Goal: Book appointment/travel/reservation

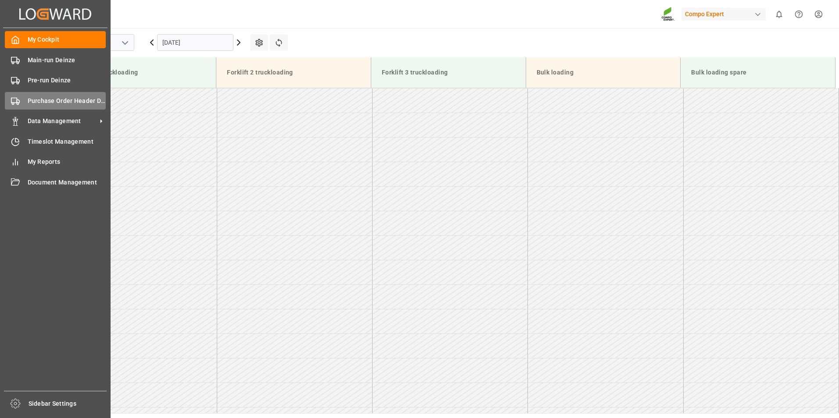
scroll to position [436, 0]
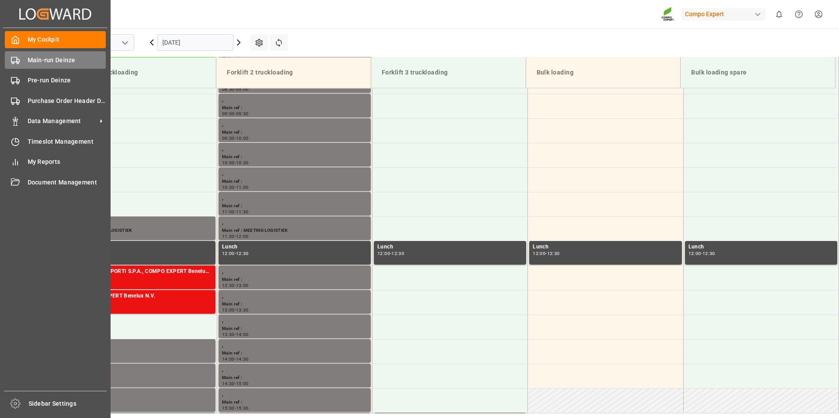
click at [16, 58] on icon at bounding box center [15, 60] width 9 height 9
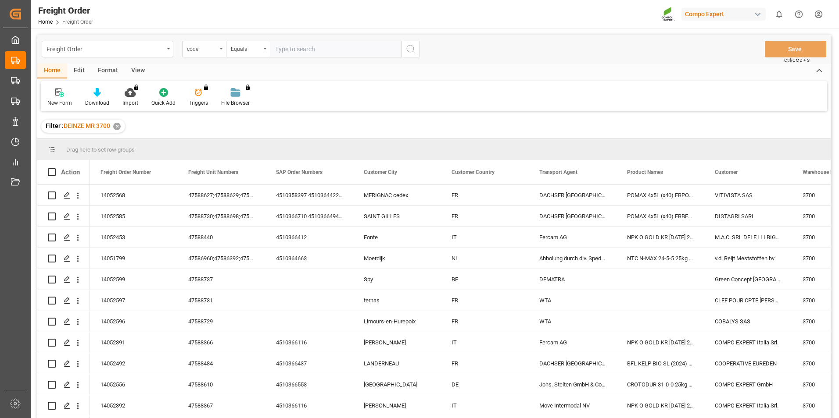
click at [222, 50] on div "code" at bounding box center [204, 49] width 44 height 17
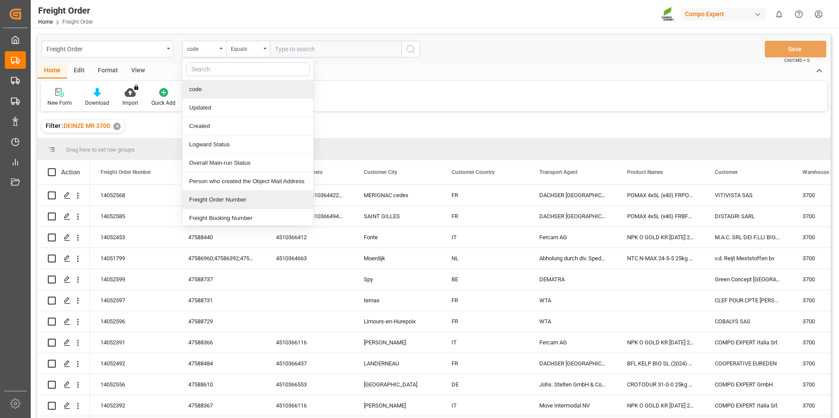
click at [218, 202] on div "Freight Order Number" at bounding box center [247, 200] width 131 height 18
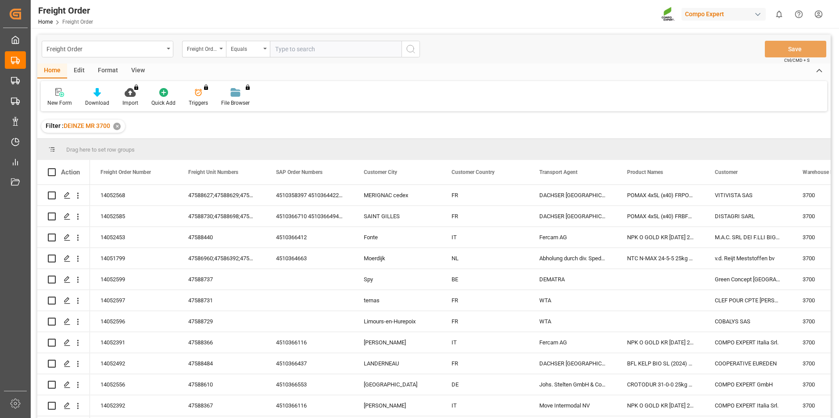
click at [291, 51] on input "text" at bounding box center [336, 49] width 132 height 17
type input "14052310"
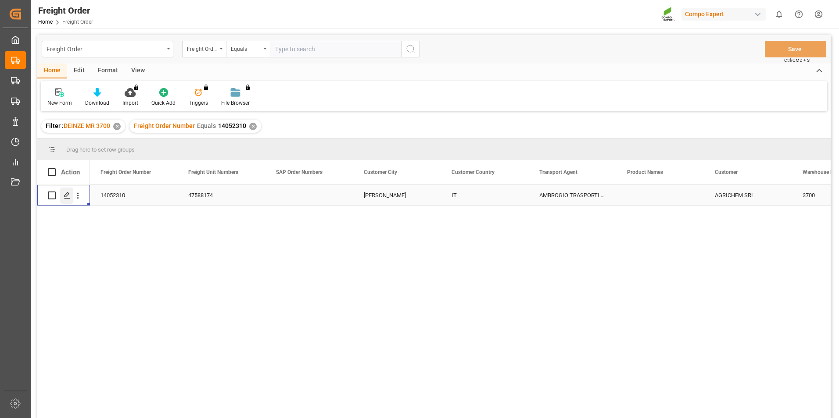
click at [67, 197] on icon "Press SPACE to select this row." at bounding box center [67, 195] width 7 height 7
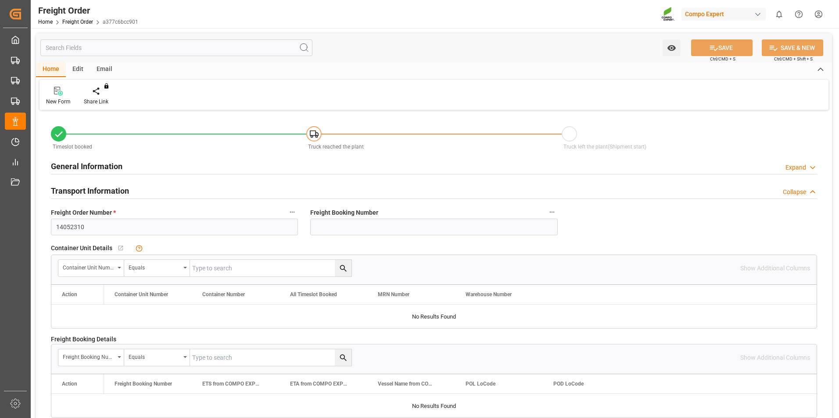
type input "19.09.2025 00:00"
type input "[DATE] 11:34"
click at [100, 90] on icon at bounding box center [103, 91] width 6 height 9
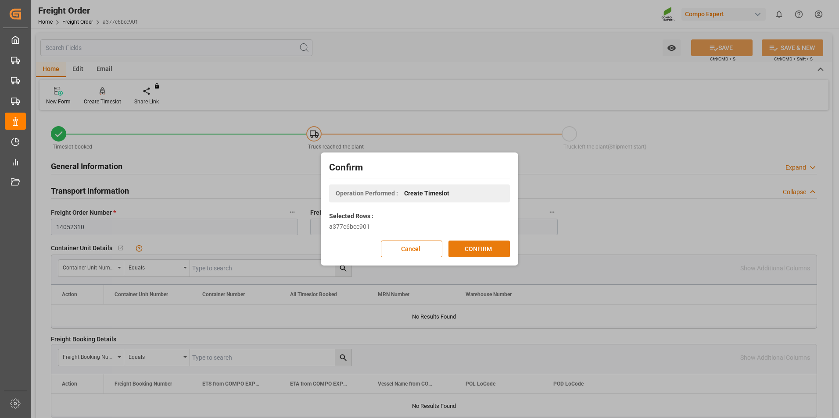
click at [473, 250] on button "CONFIRM" at bounding box center [478, 249] width 61 height 17
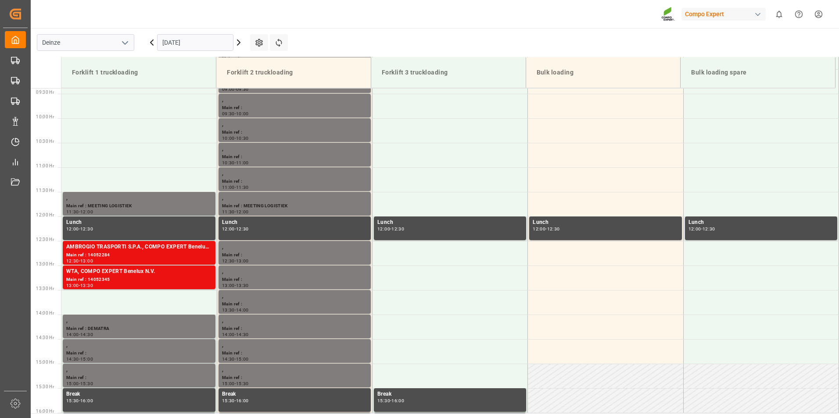
scroll to position [486, 0]
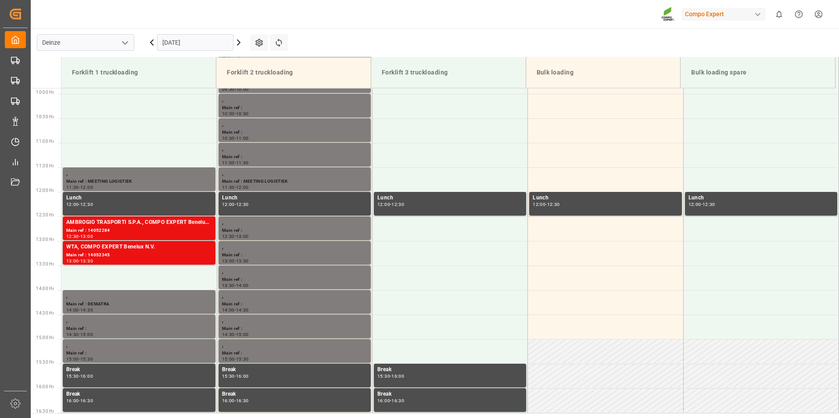
click at [207, 40] on input "[DATE]" at bounding box center [195, 42] width 76 height 17
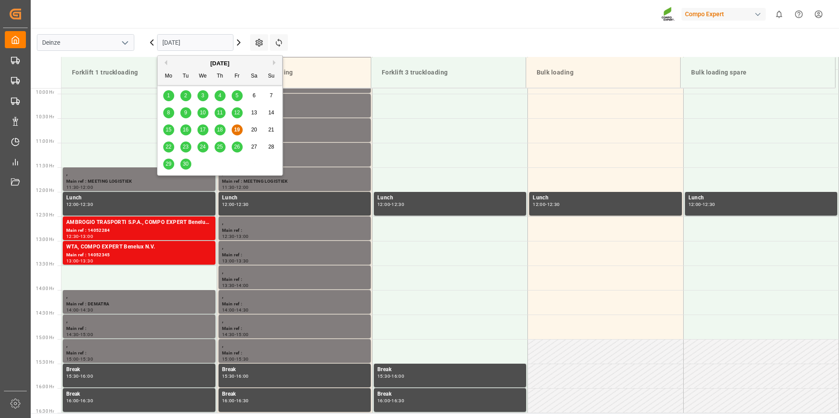
click at [169, 146] on span "22" at bounding box center [168, 147] width 6 height 6
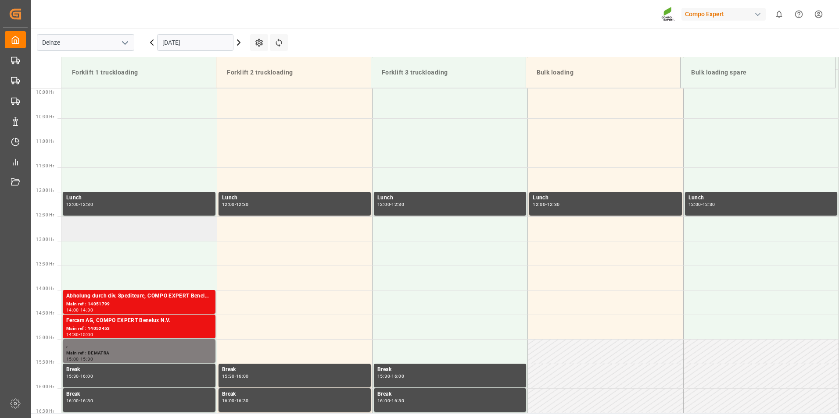
click at [75, 226] on td at bounding box center [138, 229] width 155 height 25
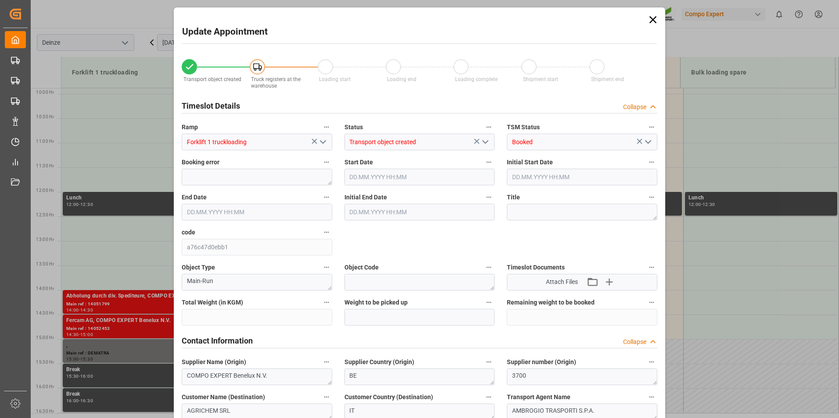
type input "27324"
type input "0"
type input "18"
type input "[DATE] 12:30"
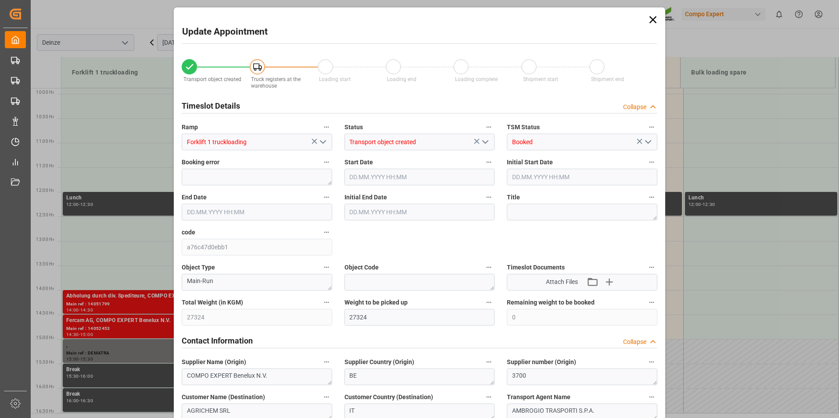
type input "[DATE] 13:00"
type input "[DATE] 11:34"
type input "[DATE] 08:38"
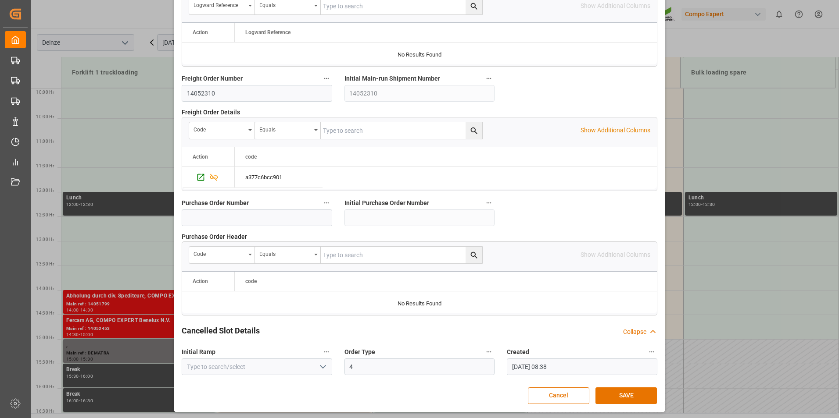
scroll to position [799, 0]
drag, startPoint x: 625, startPoint y: 393, endPoint x: 619, endPoint y: 396, distance: 6.5
click at [621, 394] on button "SAVE" at bounding box center [625, 395] width 61 height 17
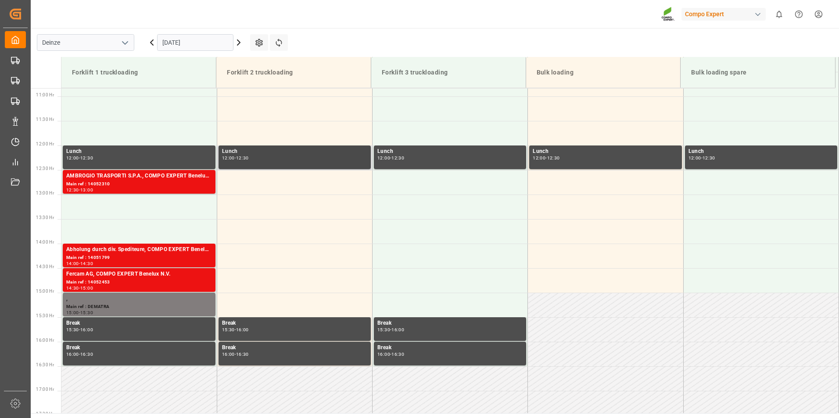
scroll to position [491, 0]
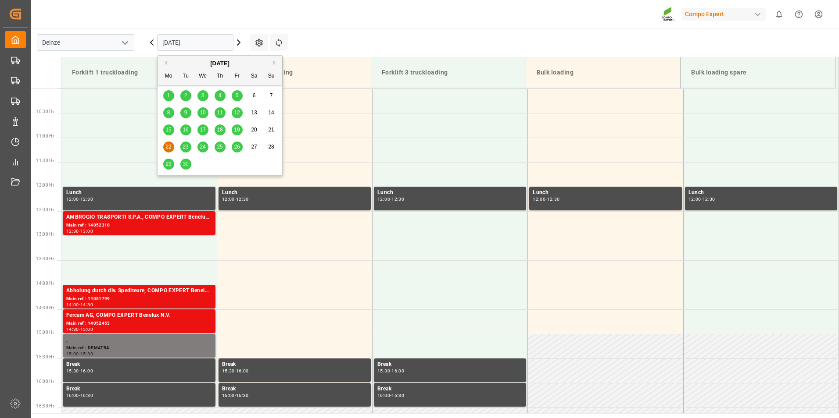
click at [216, 37] on input "[DATE]" at bounding box center [195, 42] width 76 height 17
click at [237, 132] on span "19" at bounding box center [237, 130] width 6 height 6
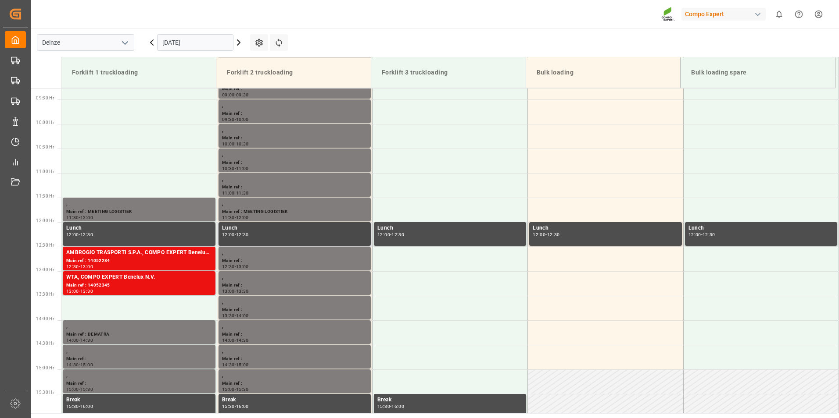
scroll to position [442, 0]
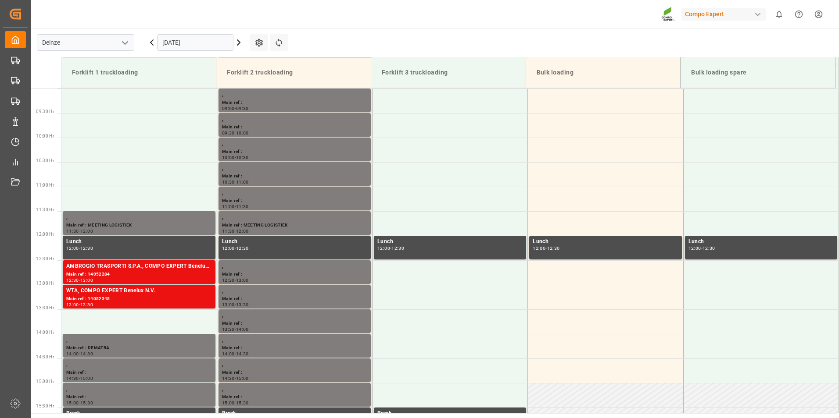
click at [211, 44] on input "[DATE]" at bounding box center [195, 42] width 76 height 17
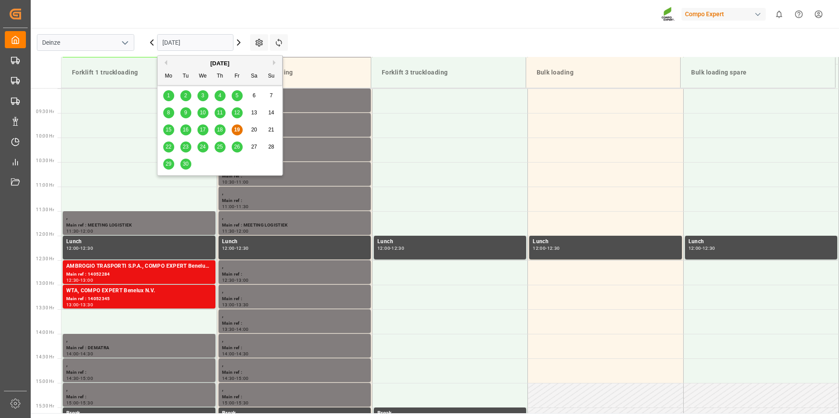
click at [167, 148] on span "22" at bounding box center [168, 147] width 6 height 6
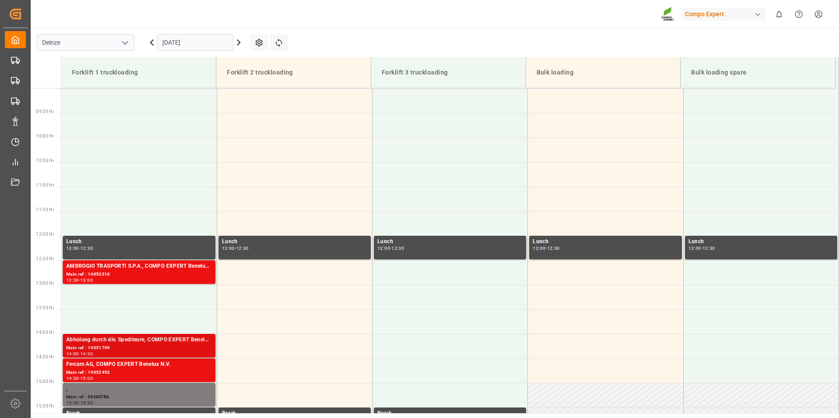
click at [114, 348] on div "Main ref : 14051799" at bounding box center [139, 348] width 146 height 7
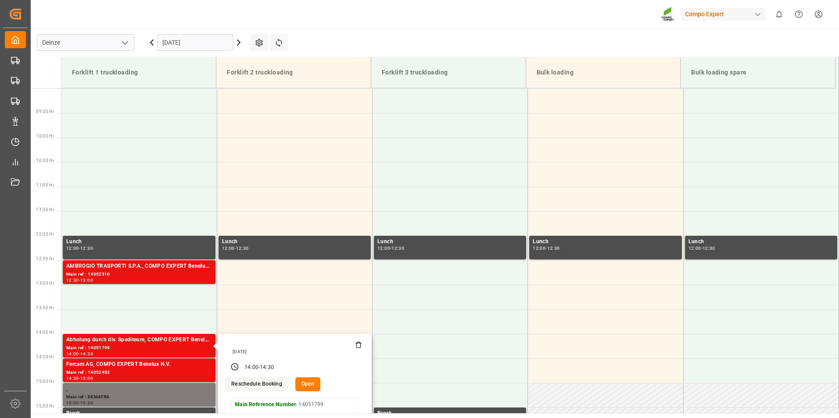
click at [307, 390] on button "Open" at bounding box center [307, 385] width 25 height 14
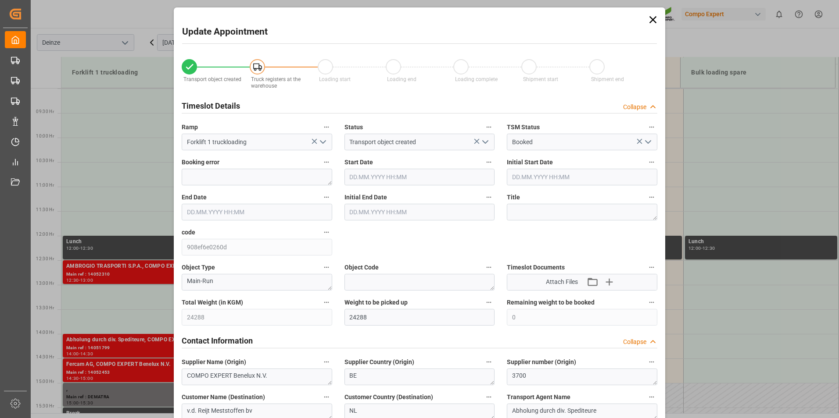
type input "[DATE] 14:00"
type input "[DATE] 14:30"
type input "[DATE] 10:21"
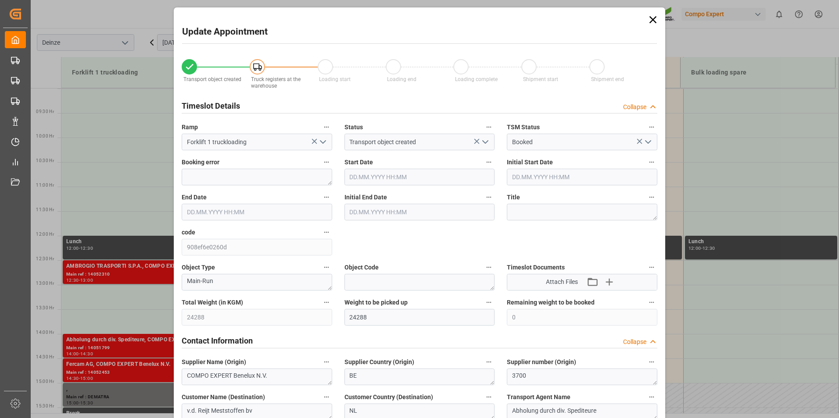
type input "[DATE] 07:06"
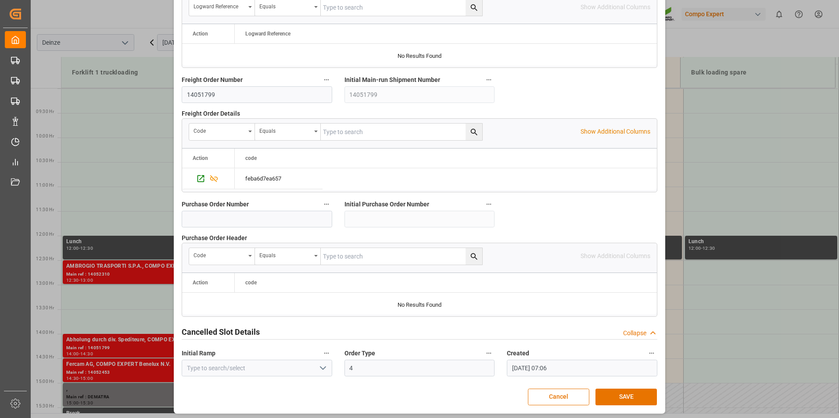
scroll to position [799, 0]
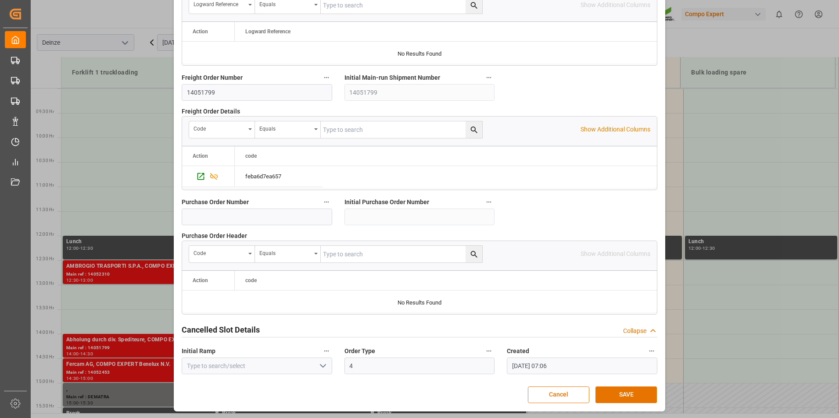
click at [745, 161] on div "Update Appointment Transport object created Truck registers at the warehouse Lo…" at bounding box center [419, 209] width 839 height 418
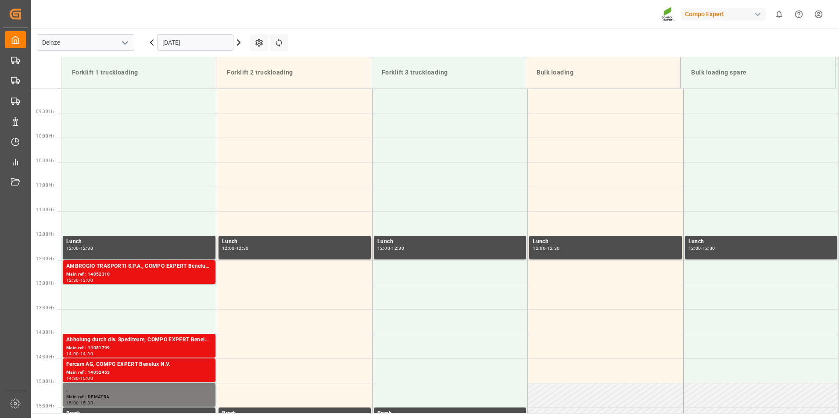
click at [203, 48] on input "[DATE]" at bounding box center [195, 42] width 76 height 17
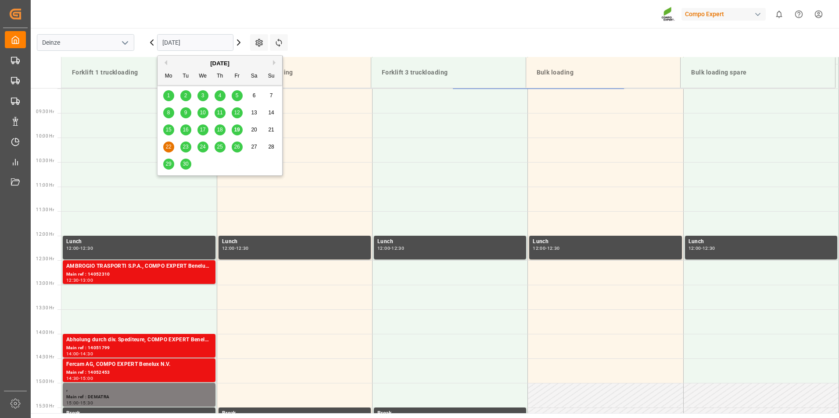
click at [221, 146] on span "25" at bounding box center [220, 147] width 6 height 6
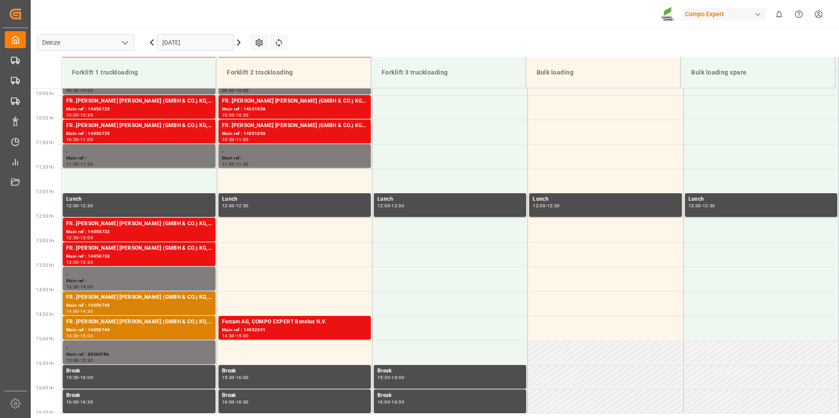
scroll to position [486, 0]
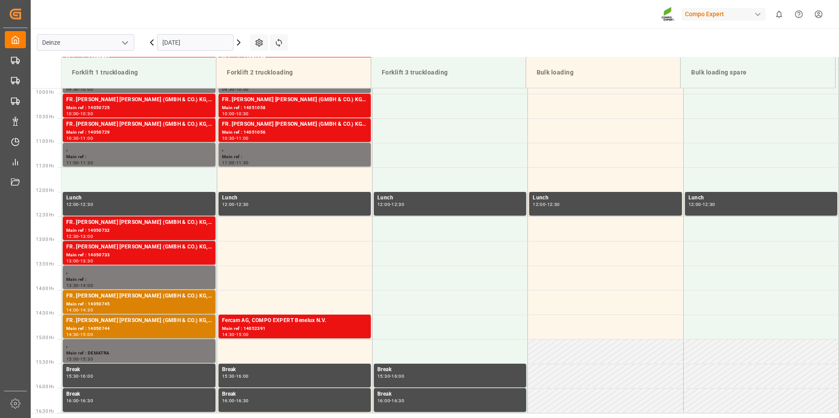
click at [214, 44] on input "[DATE]" at bounding box center [195, 42] width 76 height 17
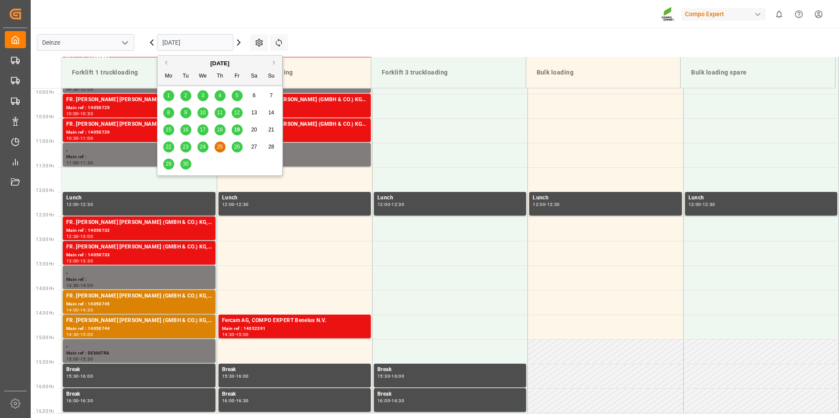
click at [237, 147] on span "26" at bounding box center [237, 147] width 6 height 6
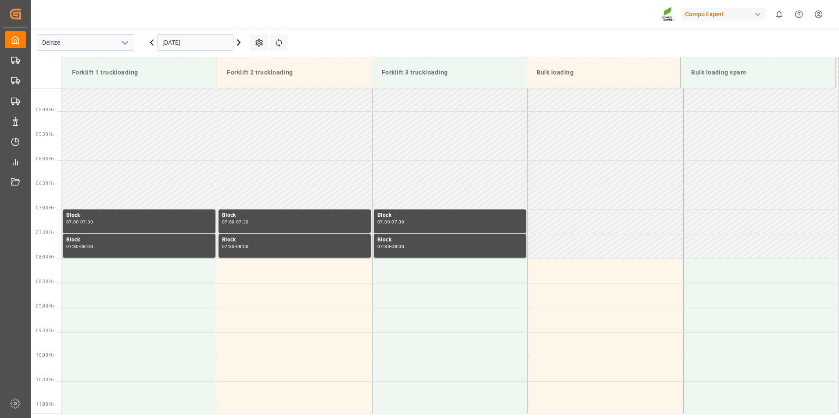
scroll to position [354, 0]
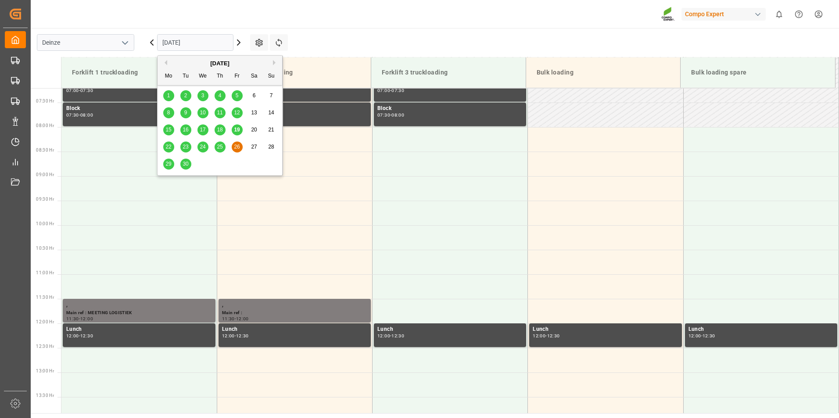
click at [205, 43] on input "[DATE]" at bounding box center [195, 42] width 76 height 17
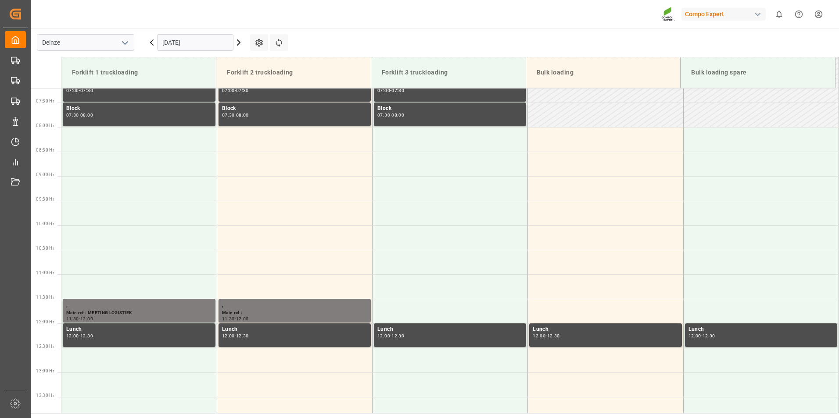
click at [319, 20] on div "Compo Expert 0 Notifications Only show unread All Watching Mark all categories …" at bounding box center [432, 14] width 814 height 28
click at [238, 141] on td at bounding box center [294, 139] width 155 height 25
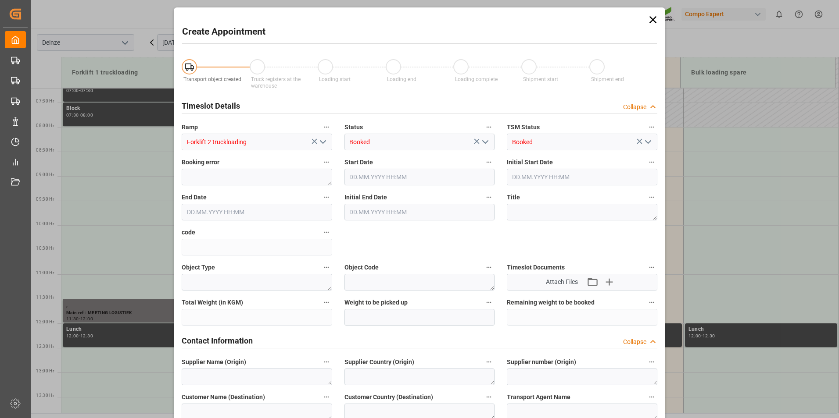
type input "[DATE] 08:00"
type input "[DATE] 08:30"
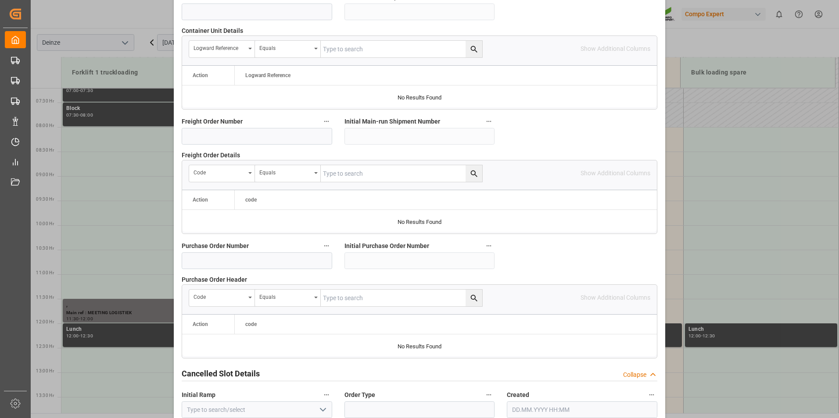
scroll to position [799, 0]
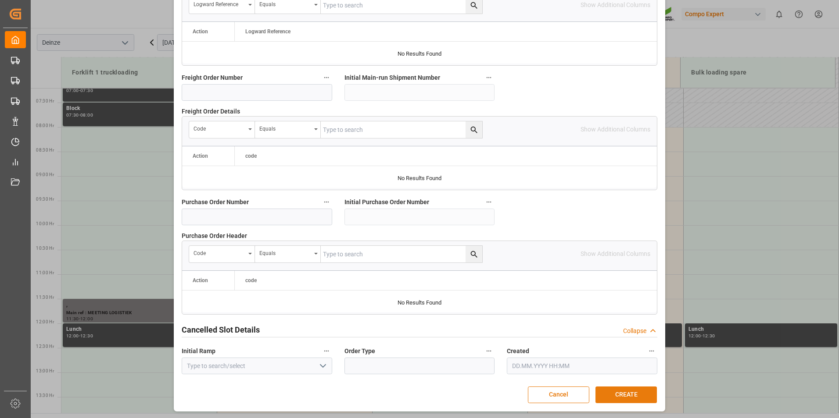
click at [617, 392] on button "CREATE" at bounding box center [625, 395] width 61 height 17
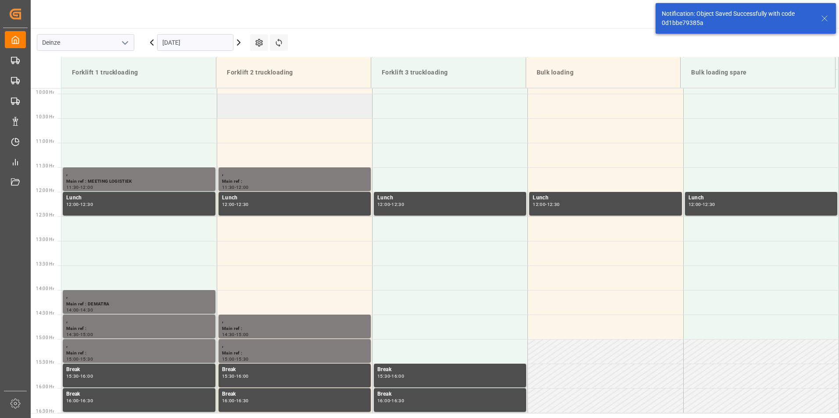
scroll to position [354, 0]
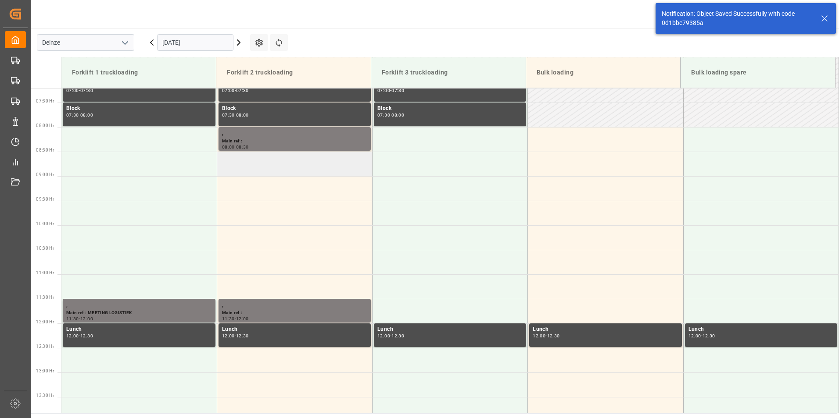
click at [250, 172] on td at bounding box center [294, 164] width 155 height 25
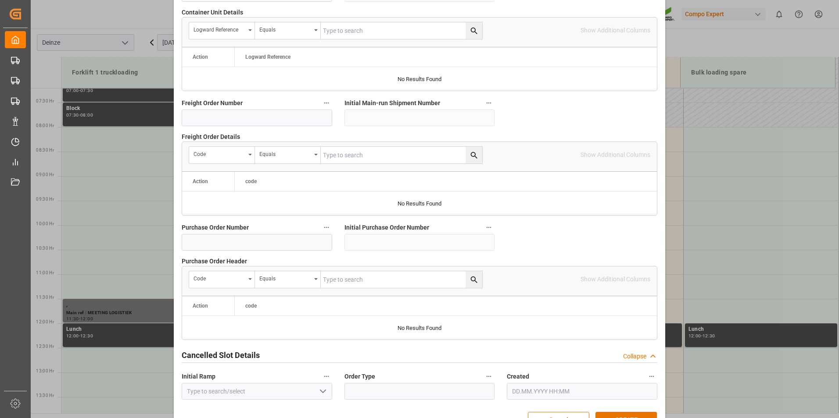
scroll to position [799, 0]
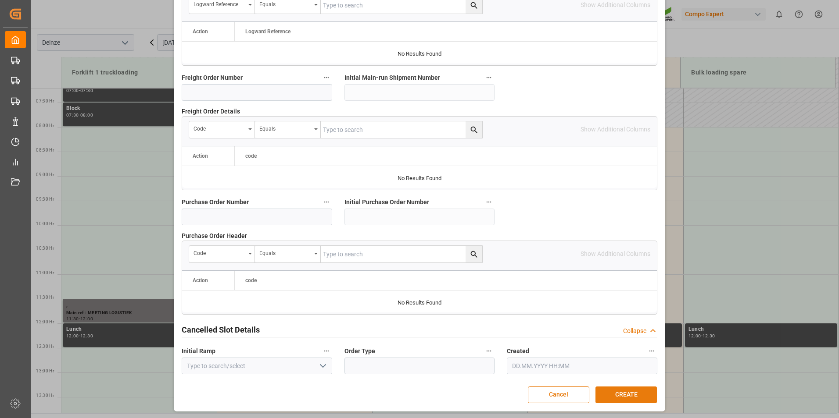
click at [627, 393] on button "CREATE" at bounding box center [625, 395] width 61 height 17
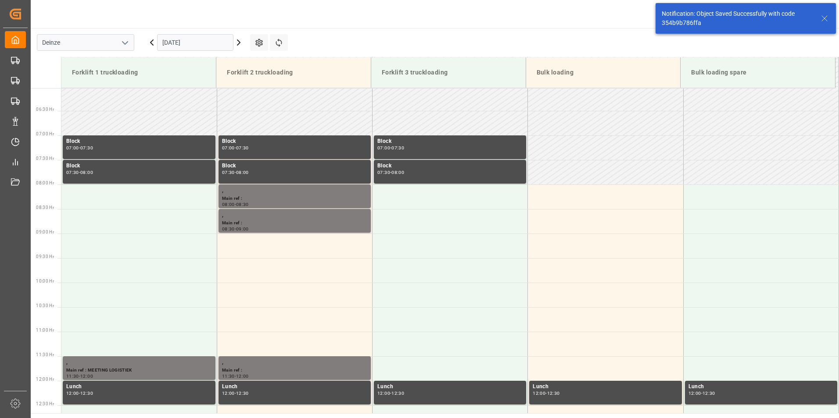
scroll to position [338, 0]
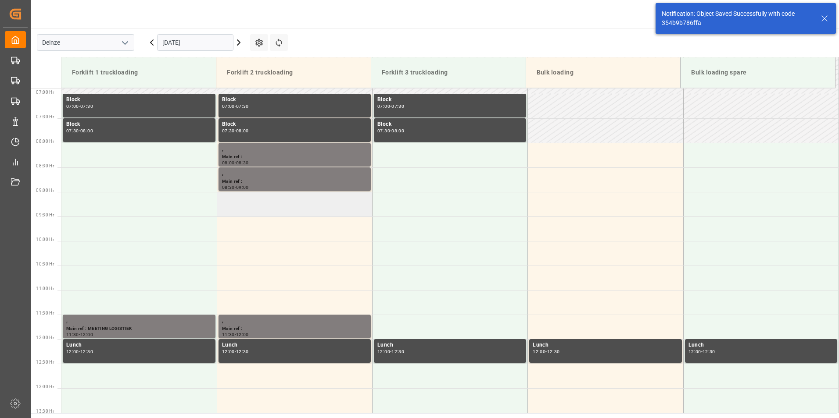
click at [245, 205] on td at bounding box center [294, 204] width 155 height 25
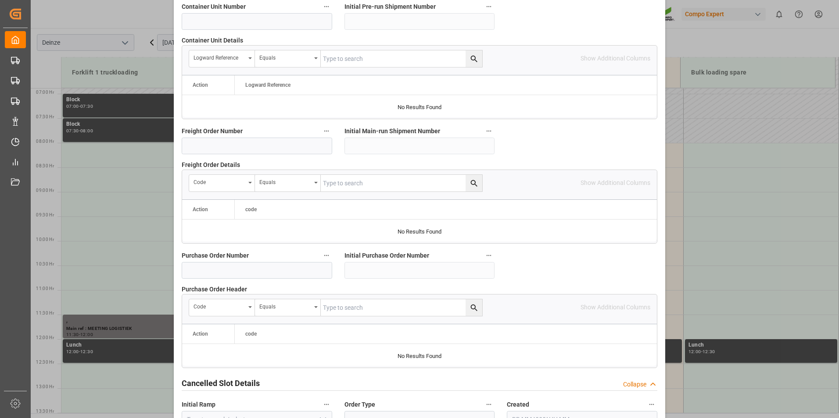
scroll to position [799, 0]
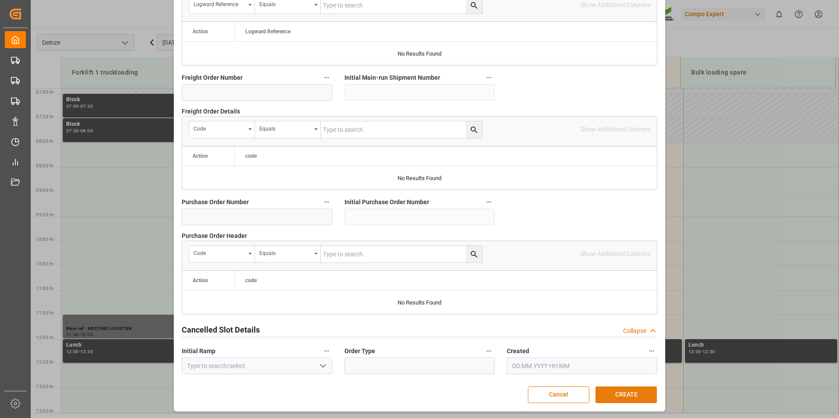
click at [625, 395] on button "CREATE" at bounding box center [625, 395] width 61 height 17
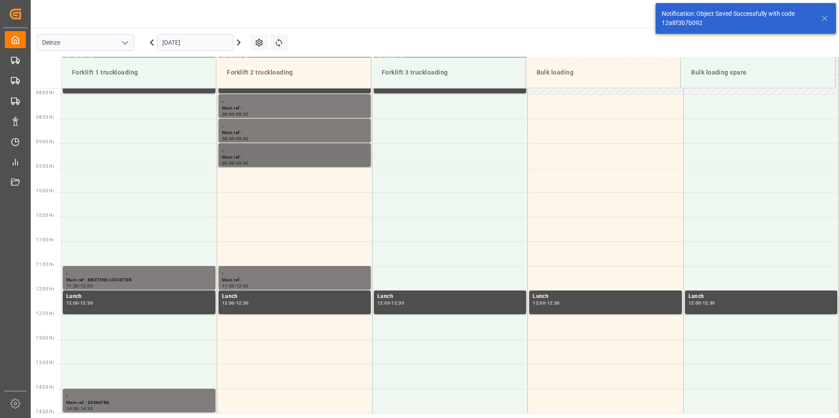
scroll to position [387, 0]
click at [257, 181] on td at bounding box center [294, 180] width 155 height 25
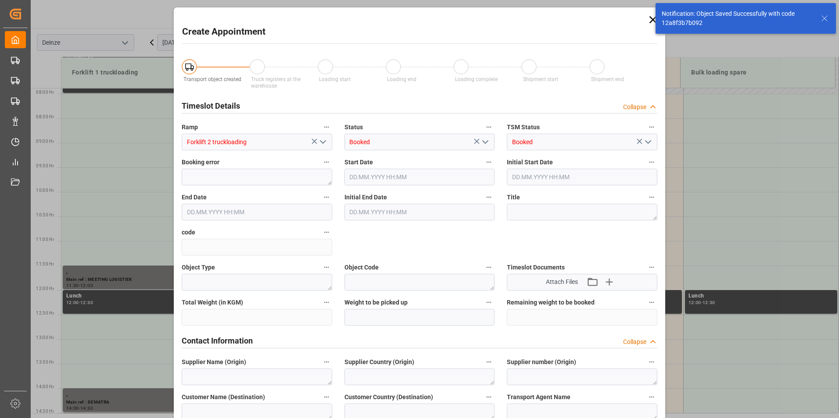
type input "[DATE] 09:30"
type input "[DATE] 10:00"
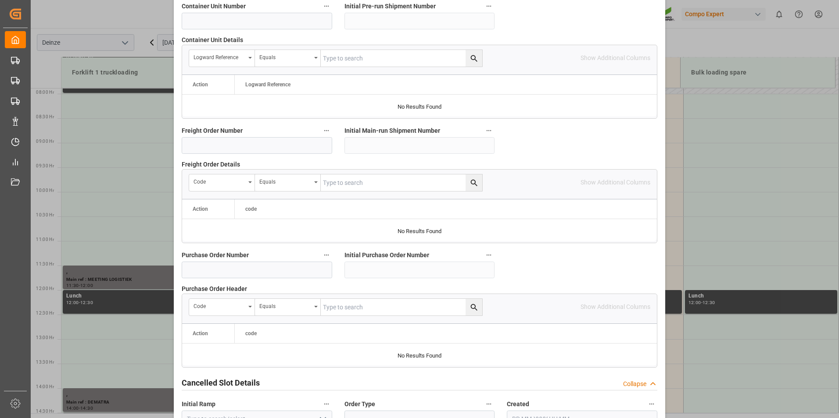
scroll to position [799, 0]
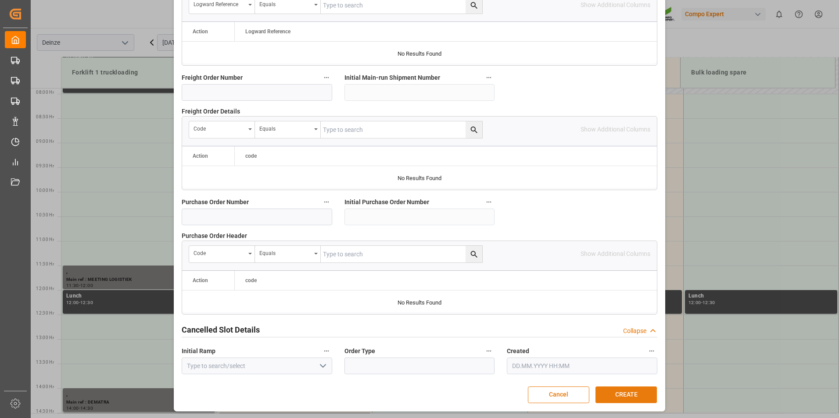
click at [615, 394] on button "CREATE" at bounding box center [625, 395] width 61 height 17
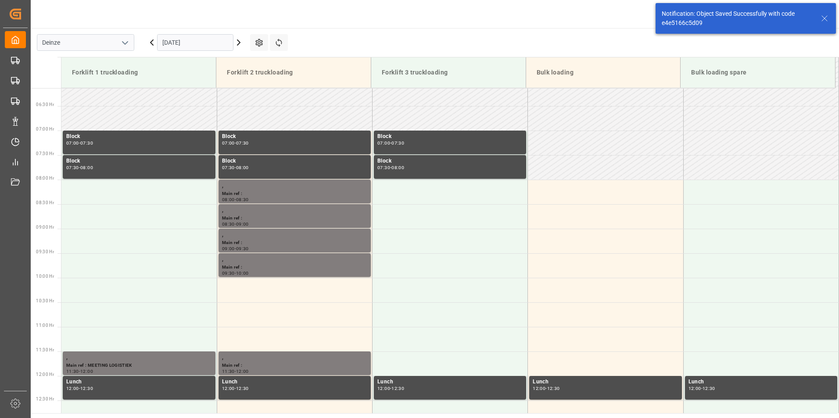
scroll to position [387, 0]
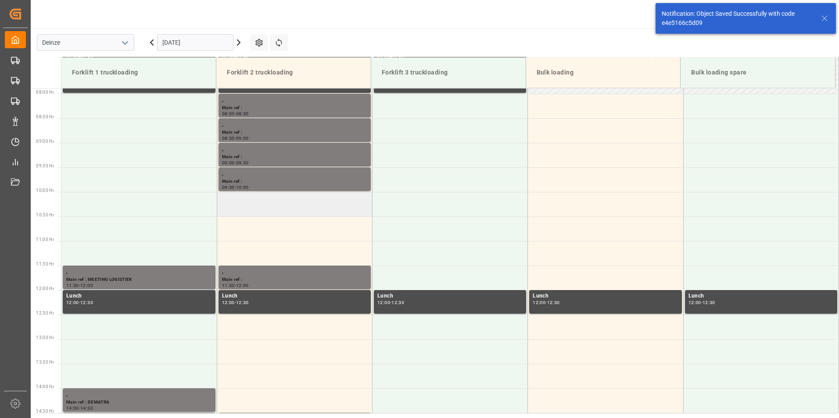
click at [254, 207] on td at bounding box center [294, 204] width 155 height 25
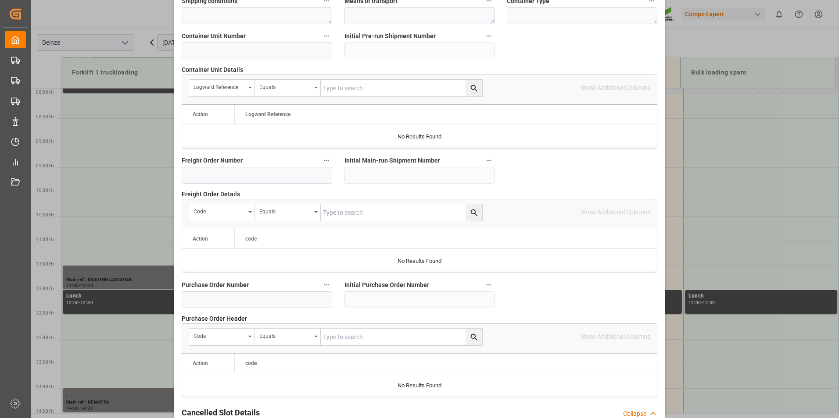
scroll to position [799, 0]
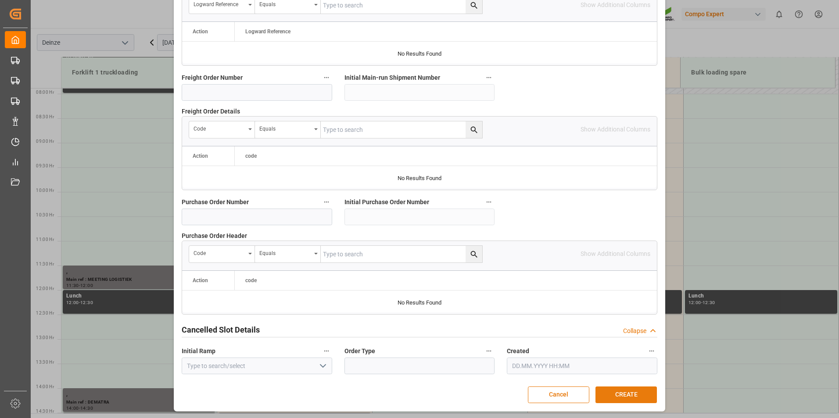
click at [621, 396] on button "CREATE" at bounding box center [625, 395] width 61 height 17
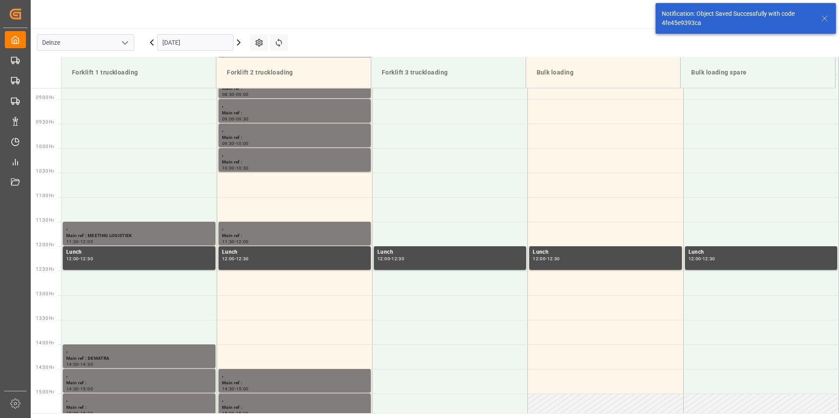
scroll to position [436, 0]
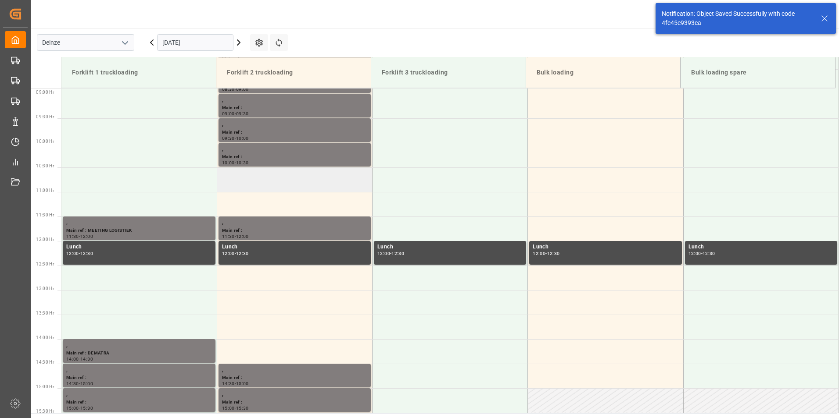
click at [261, 181] on td at bounding box center [294, 180] width 155 height 25
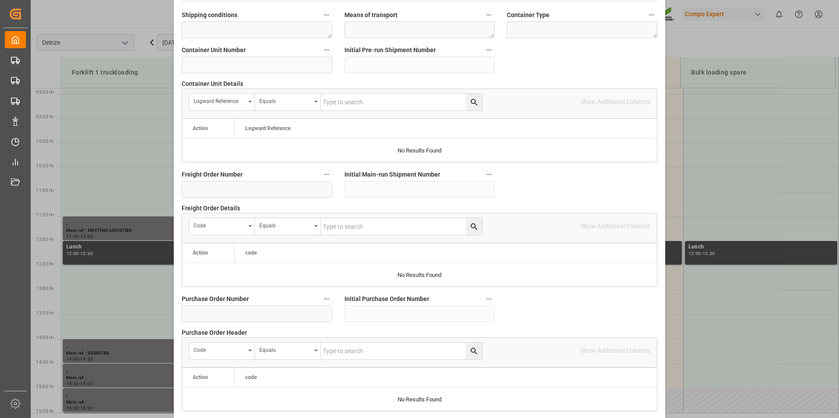
scroll to position [799, 0]
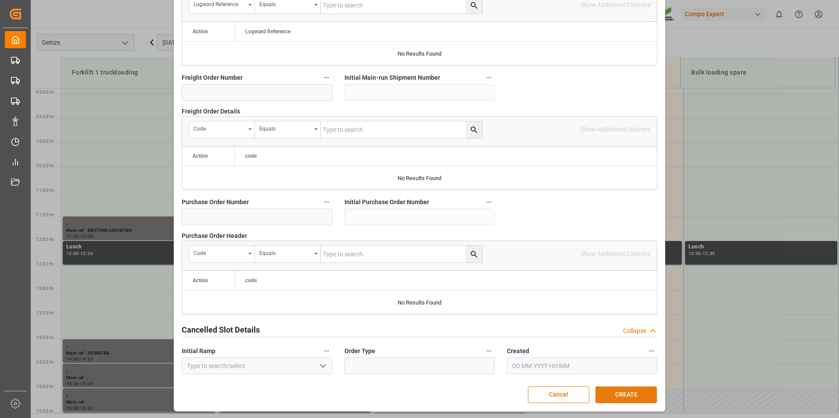
click at [623, 401] on button "CREATE" at bounding box center [625, 395] width 61 height 17
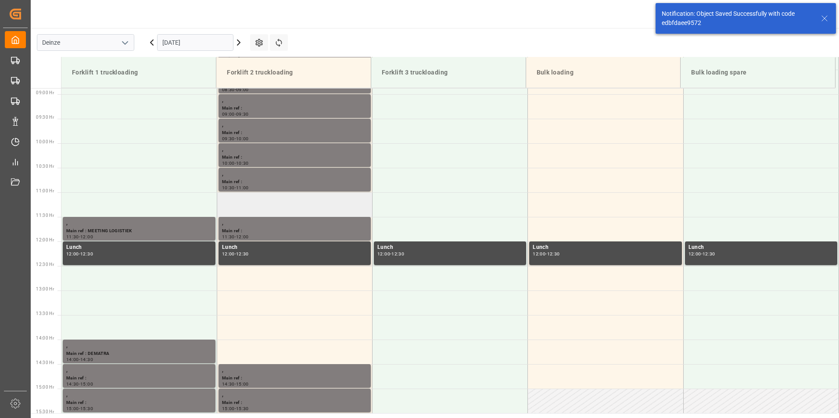
scroll to position [436, 0]
click at [259, 207] on td at bounding box center [294, 204] width 155 height 25
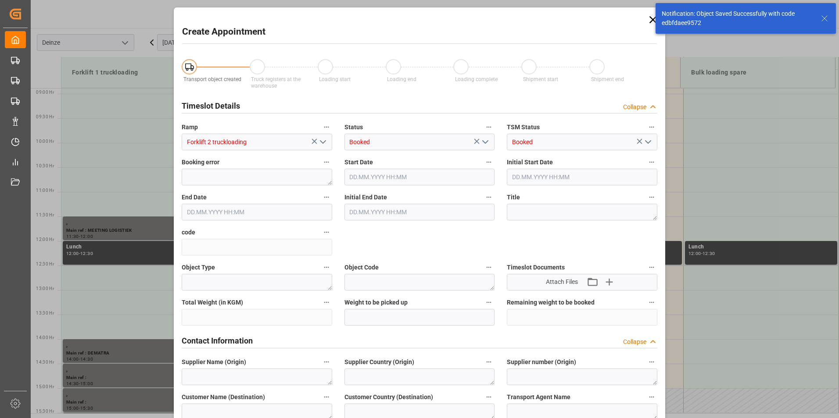
type input "[DATE] 11:00"
type input "[DATE] 11:30"
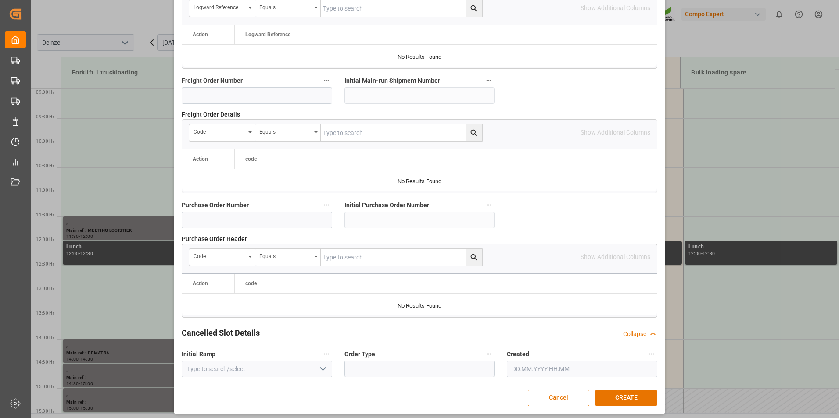
scroll to position [799, 0]
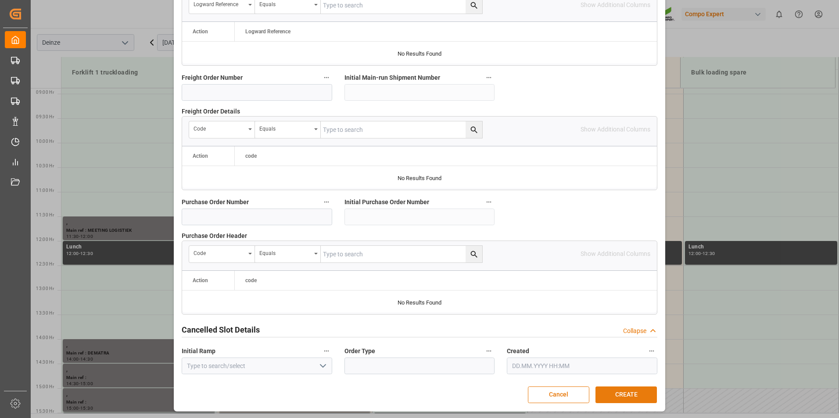
click at [618, 393] on button "CREATE" at bounding box center [625, 395] width 61 height 17
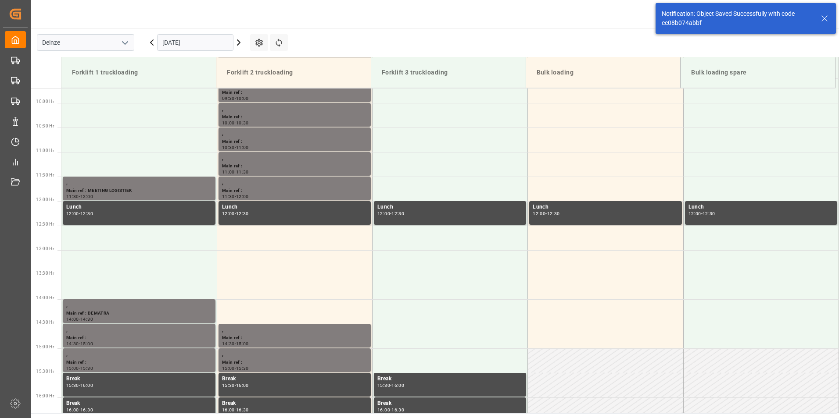
scroll to position [486, 0]
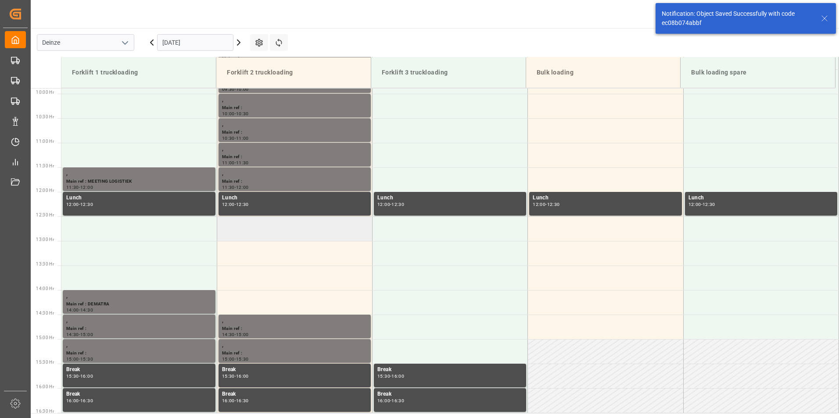
click at [248, 234] on td at bounding box center [294, 229] width 155 height 25
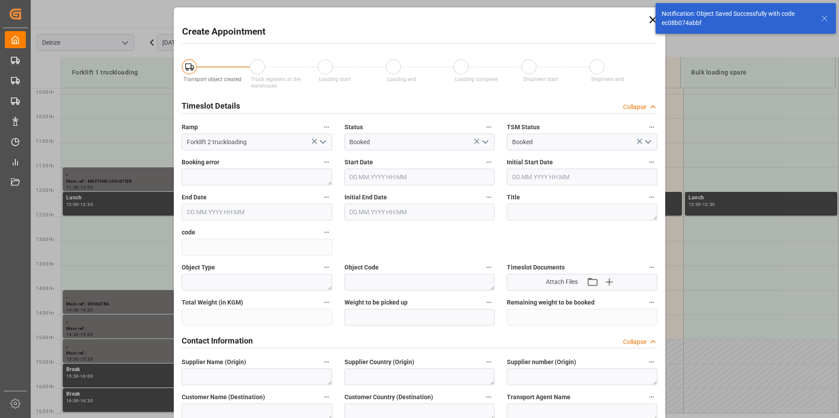
type input "[DATE] 12:30"
type input "[DATE] 13:00"
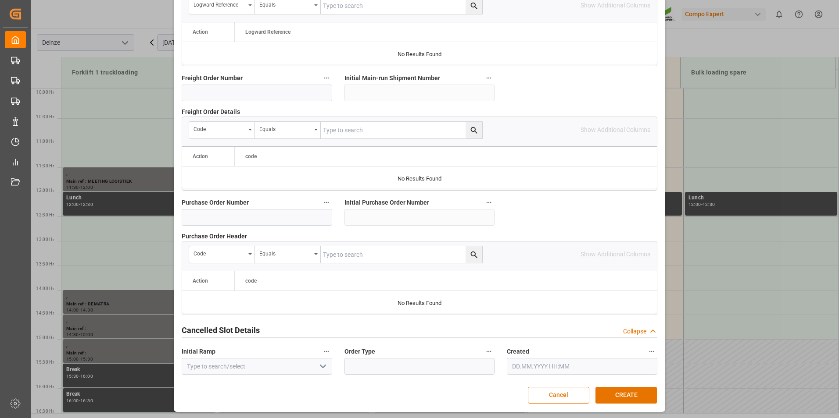
scroll to position [799, 0]
click at [621, 390] on button "CREATE" at bounding box center [625, 395] width 61 height 17
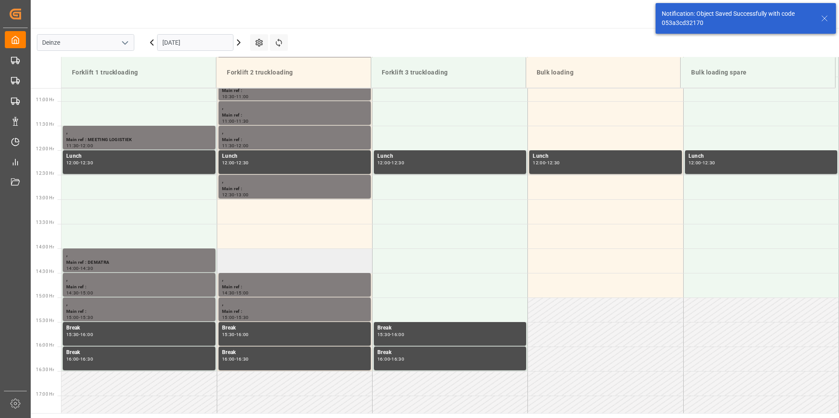
scroll to position [535, 0]
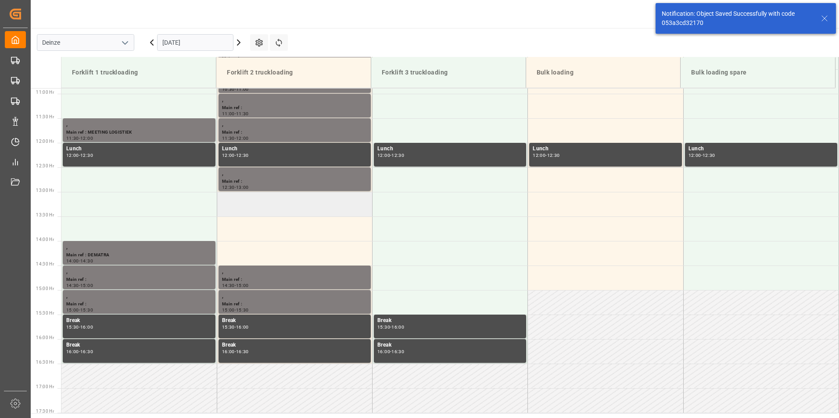
click at [247, 208] on td at bounding box center [294, 204] width 155 height 25
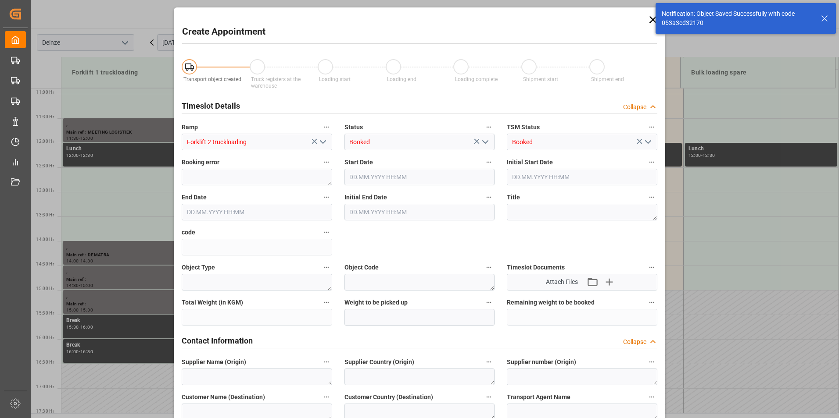
type input "[DATE] 13:00"
type input "[DATE] 13:30"
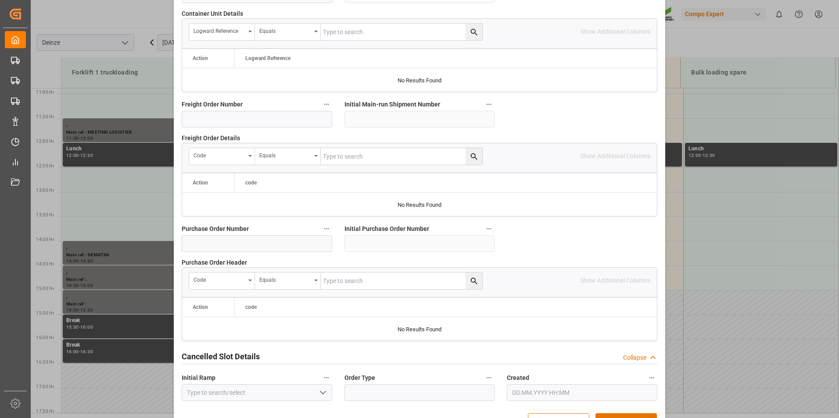
scroll to position [799, 0]
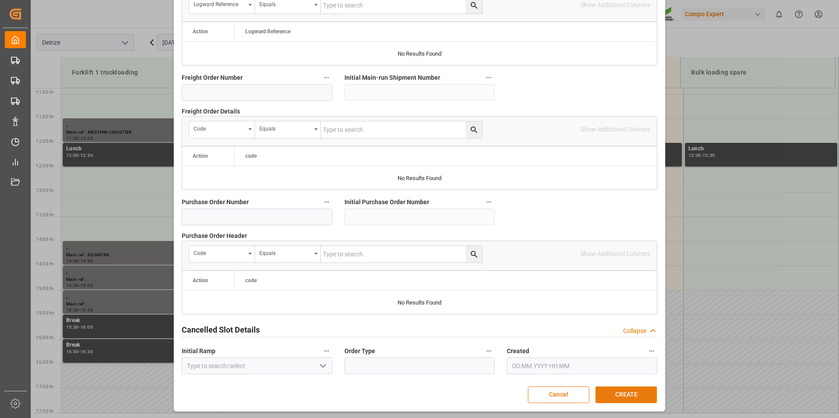
click at [615, 394] on button "CREATE" at bounding box center [625, 395] width 61 height 17
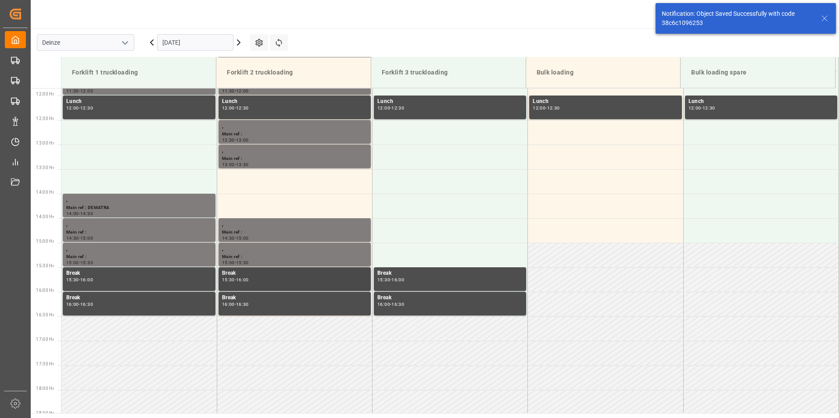
scroll to position [584, 0]
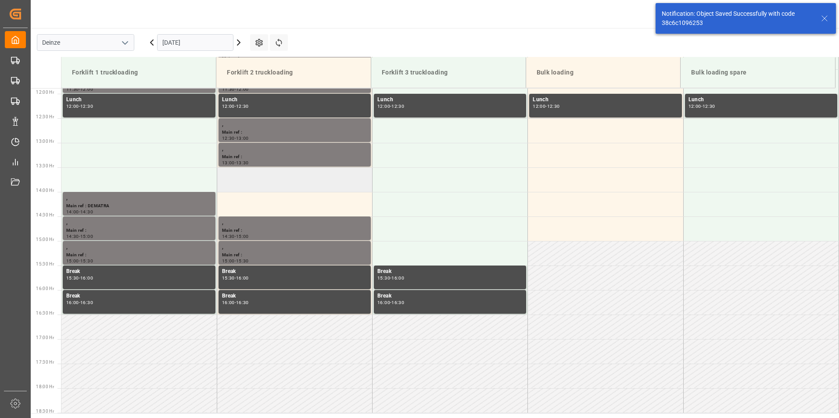
click at [248, 181] on td at bounding box center [294, 180] width 155 height 25
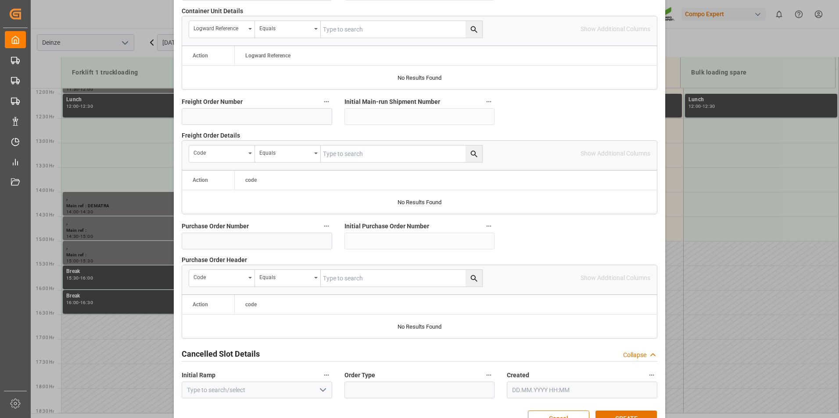
scroll to position [799, 0]
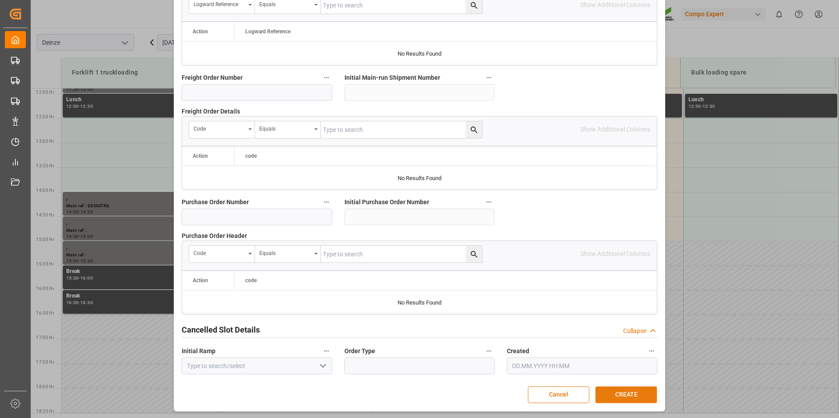
click at [614, 394] on button "CREATE" at bounding box center [625, 395] width 61 height 17
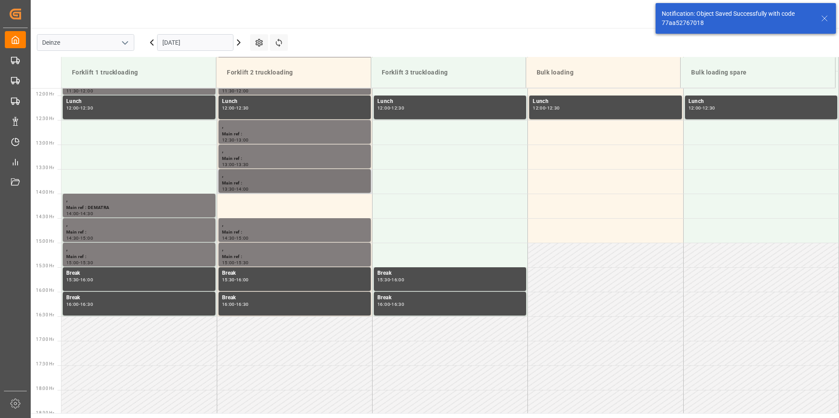
scroll to position [584, 0]
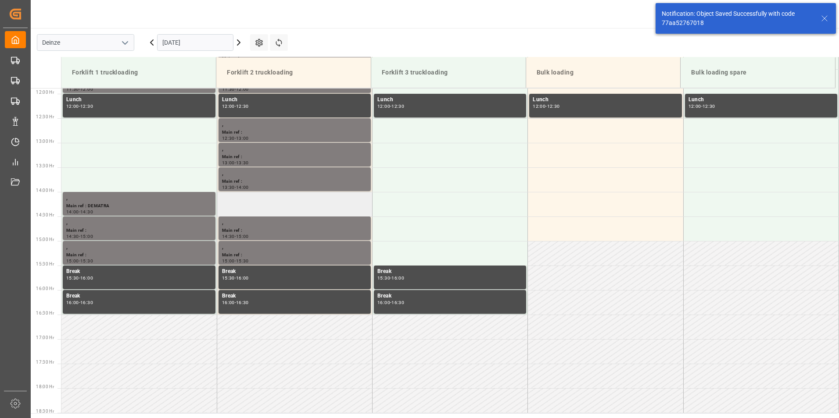
click at [264, 204] on td at bounding box center [294, 204] width 155 height 25
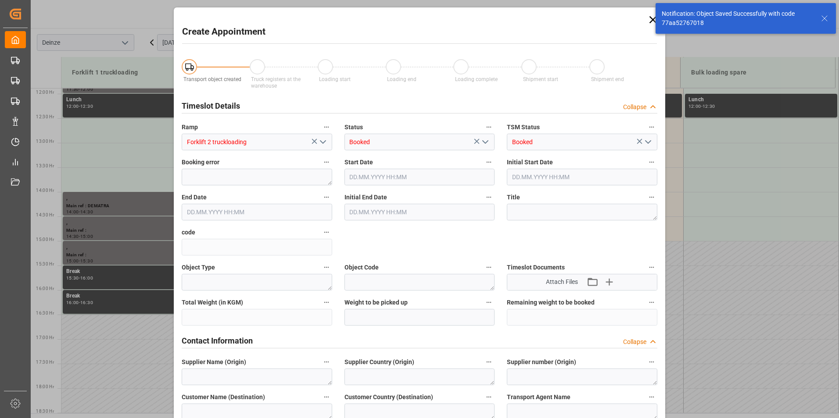
type input "[DATE] 14:00"
type input "[DATE] 14:30"
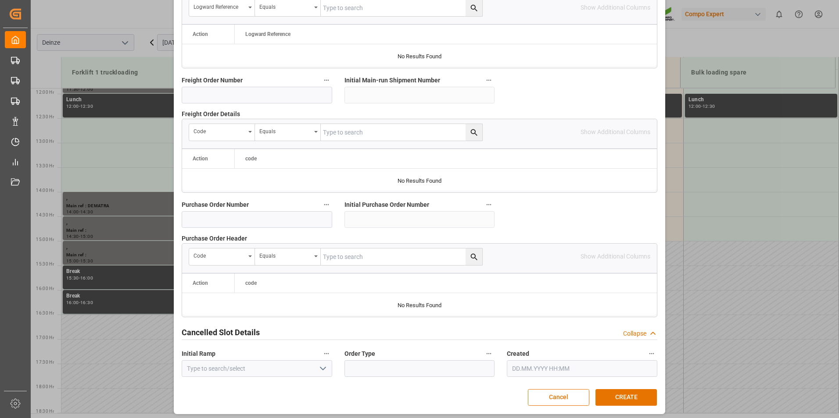
scroll to position [799, 0]
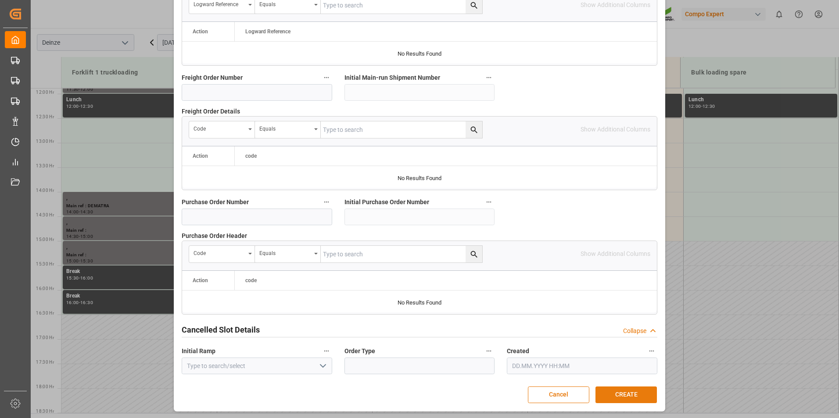
click at [611, 391] on button "CREATE" at bounding box center [625, 395] width 61 height 17
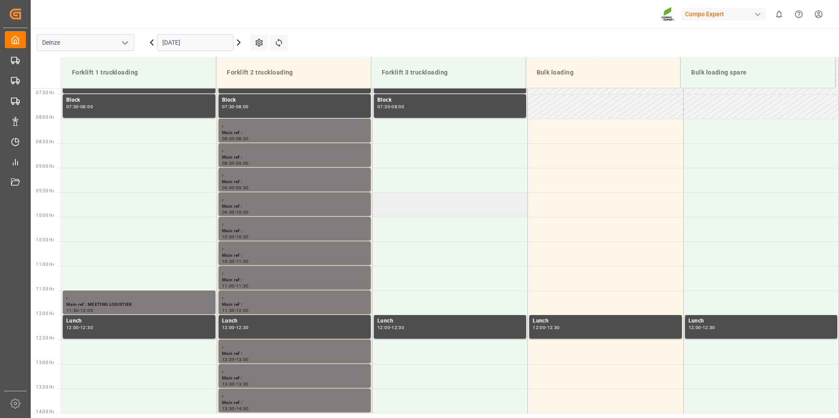
scroll to position [282, 0]
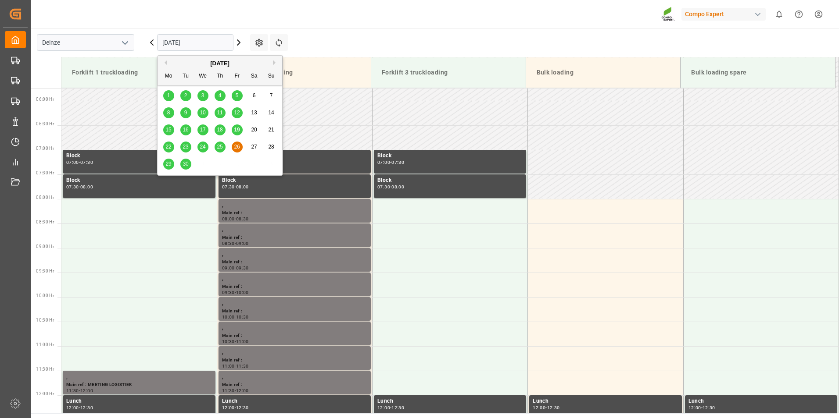
click at [201, 44] on input "[DATE]" at bounding box center [195, 42] width 76 height 17
click at [238, 132] on span "19" at bounding box center [237, 130] width 6 height 6
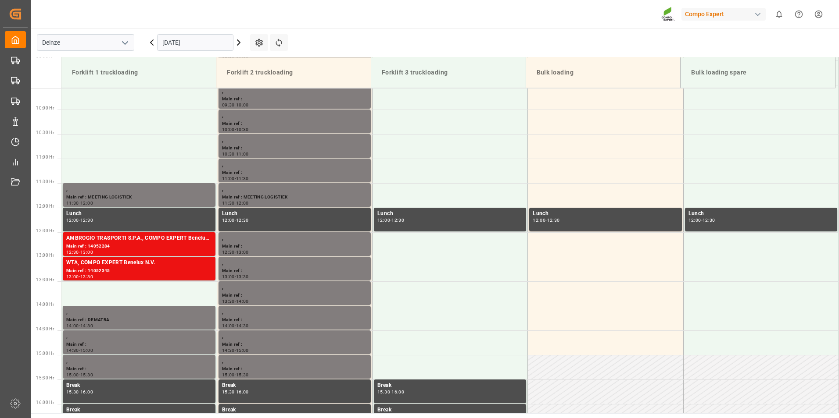
scroll to position [486, 0]
